Goal: Information Seeking & Learning: Understand process/instructions

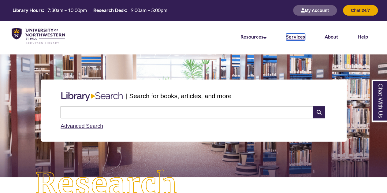
click at [288, 36] on link "Services" at bounding box center [295, 37] width 19 height 7
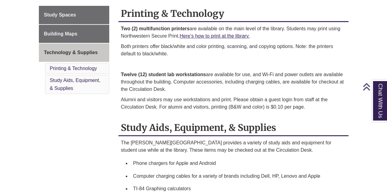
scroll to position [97, 0]
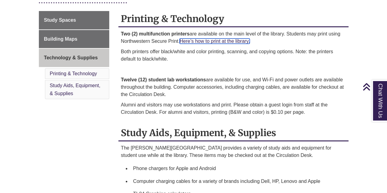
click at [230, 40] on link "Here’s how to print at the library." at bounding box center [214, 41] width 70 height 5
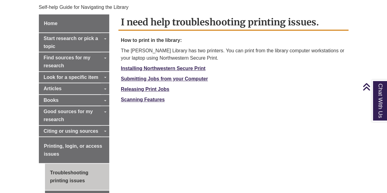
scroll to position [172, 0]
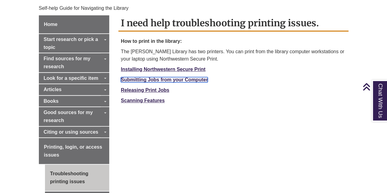
click at [148, 77] on strong "Submitting Jobs from your Computer" at bounding box center [164, 79] width 87 height 5
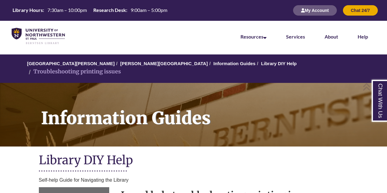
scroll to position [172, 0]
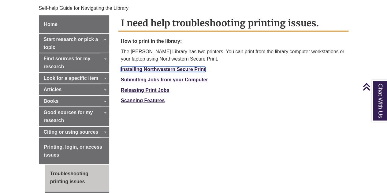
click at [137, 67] on link "Installing Northwestern Secure Print" at bounding box center [163, 69] width 85 height 5
